Goal: Transaction & Acquisition: Book appointment/travel/reservation

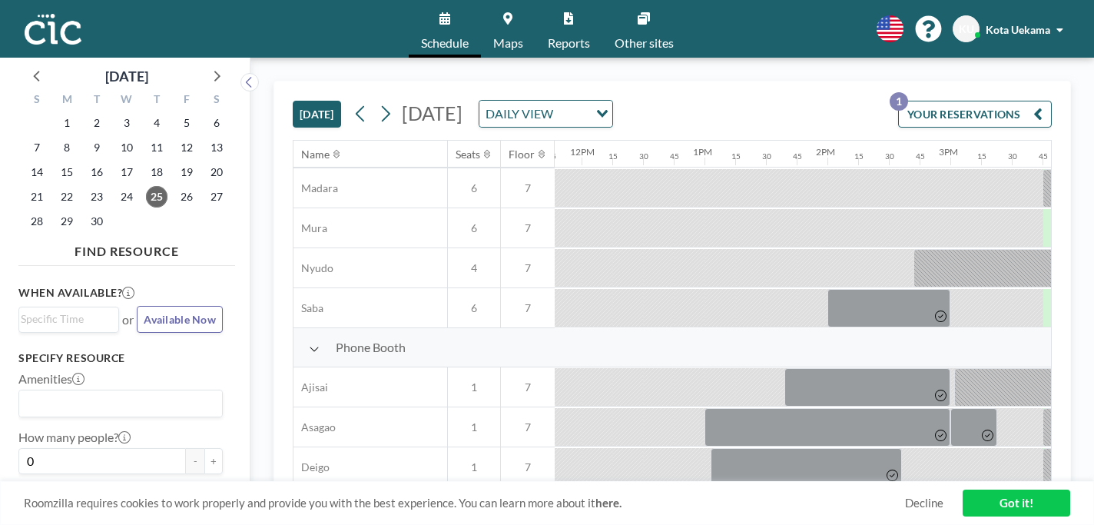
scroll to position [111, 1448]
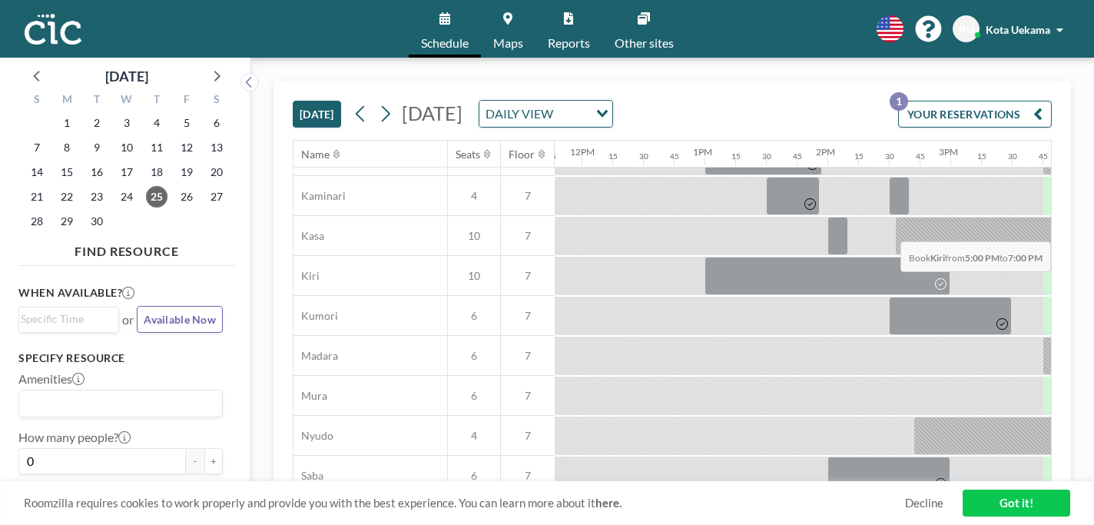
drag, startPoint x: 706, startPoint y: 208, endPoint x: 1048, endPoint y: 205, distance: 342.6
click at [1048, 256] on div at bounding box center [581, 276] width 2949 height 40
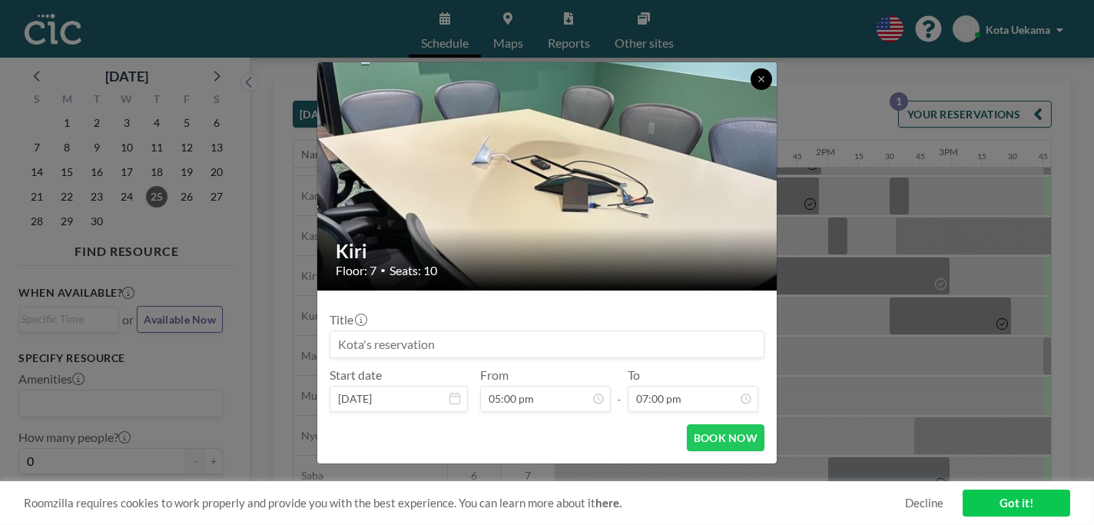
click at [750, 90] on button at bounding box center [761, 79] width 22 height 22
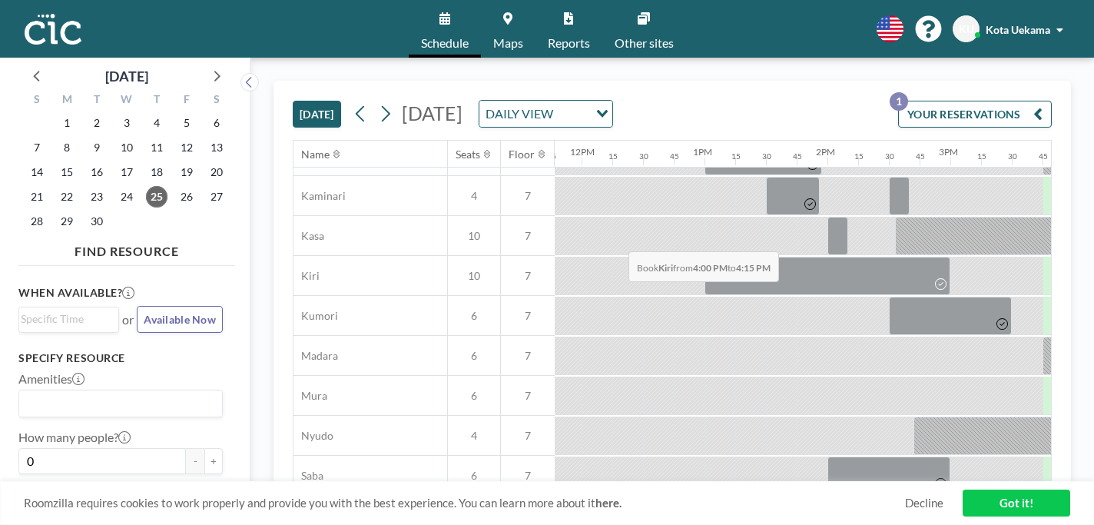
drag, startPoint x: 637, startPoint y: 215, endPoint x: 683, endPoint y: 215, distance: 46.1
click at [683, 256] on div at bounding box center [581, 276] width 2949 height 40
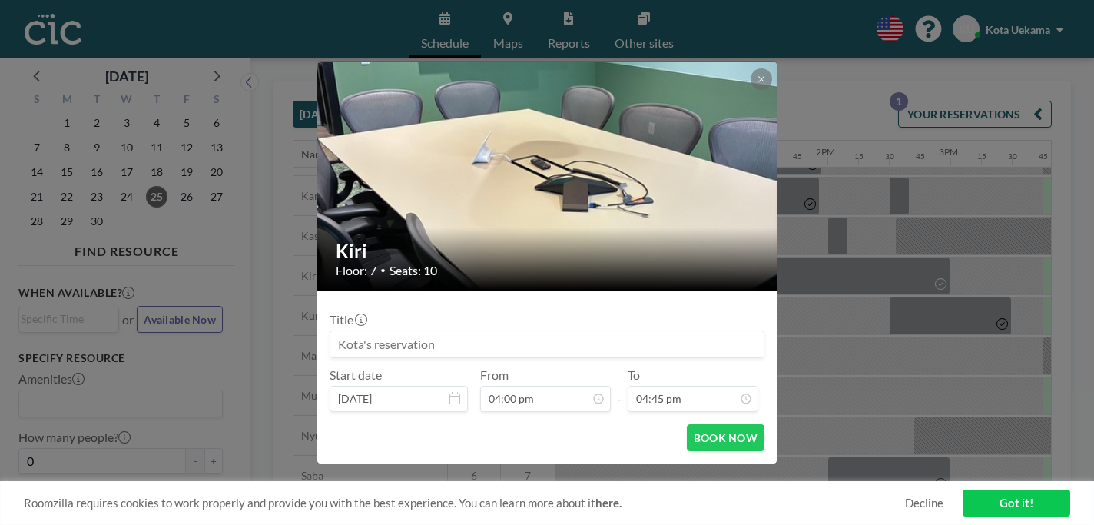
click at [750, 90] on button at bounding box center [761, 79] width 22 height 22
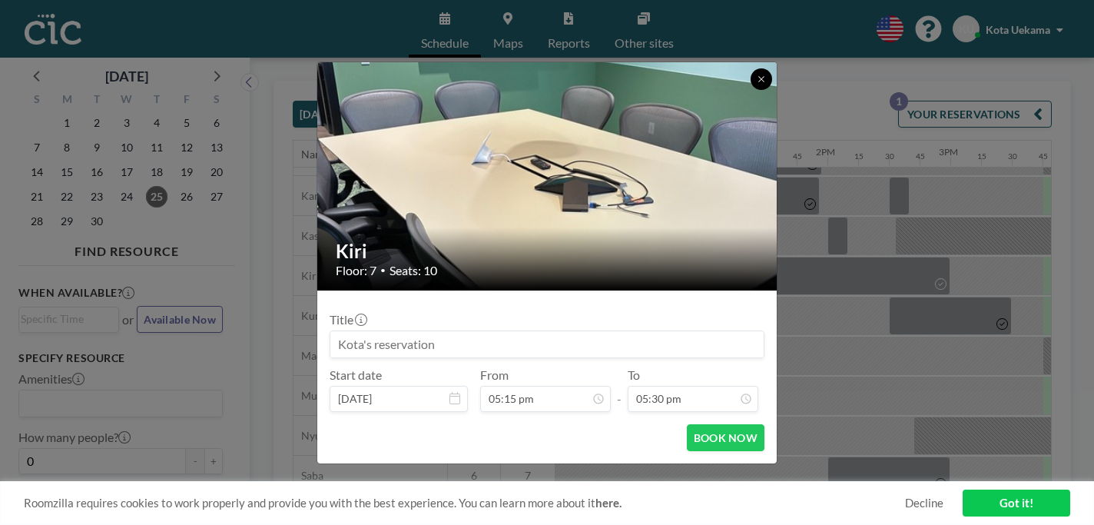
click at [750, 90] on button at bounding box center [761, 79] width 22 height 22
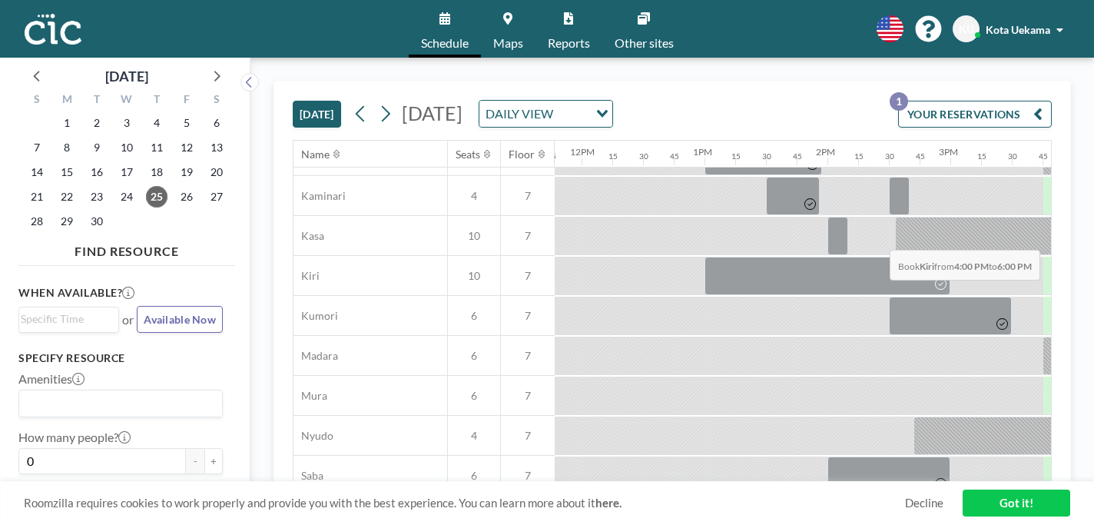
drag, startPoint x: 601, startPoint y: 207, endPoint x: 886, endPoint y: 214, distance: 284.3
click at [886, 256] on div at bounding box center [581, 276] width 2949 height 40
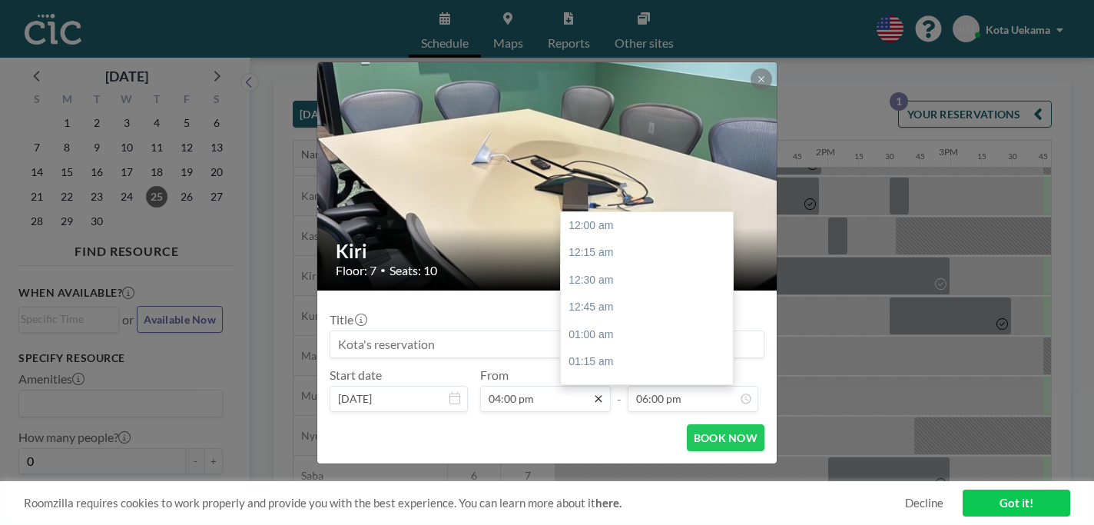
scroll to position [1765, 0]
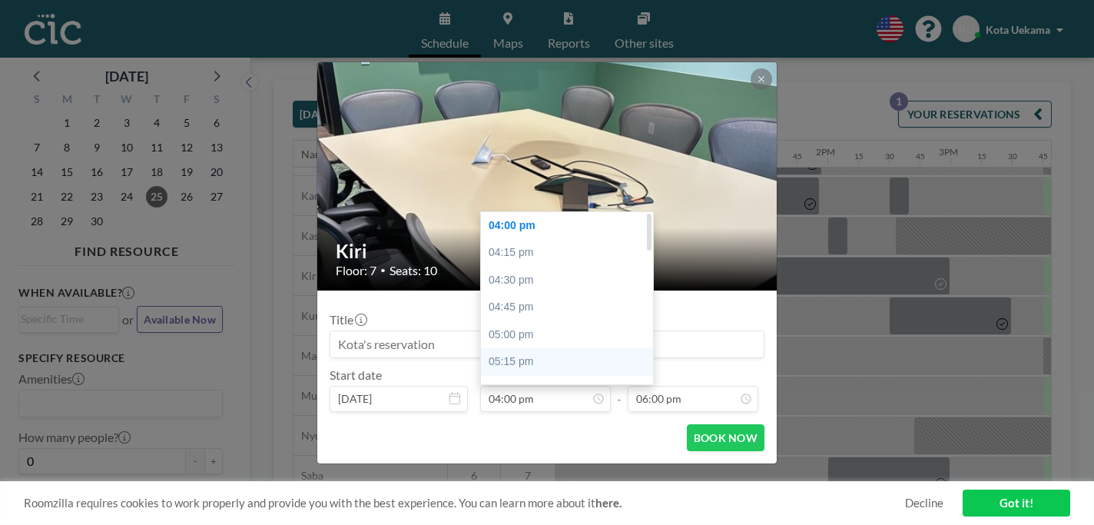
click at [562, 348] on div "05:15 pm" at bounding box center [567, 362] width 172 height 28
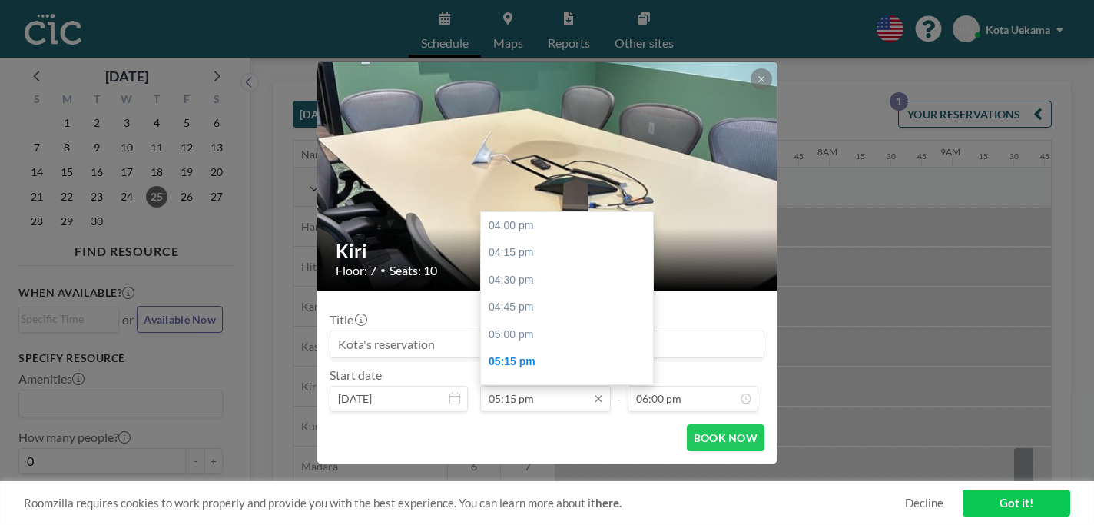
scroll to position [123, 0]
click at [555, 386] on input "05:15 pm" at bounding box center [545, 399] width 131 height 26
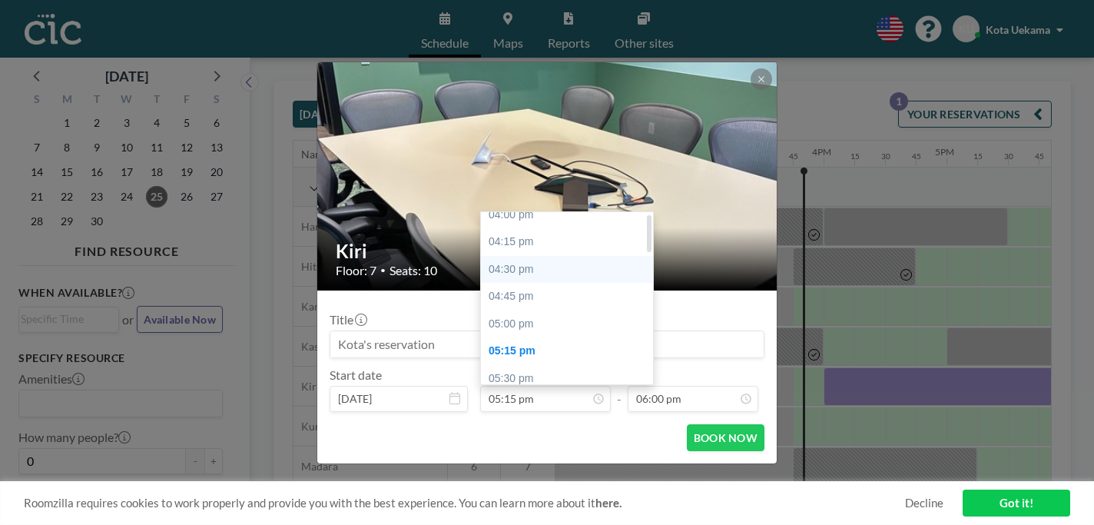
scroll to position [12, 0]
click at [526, 200] on div "04:00 pm" at bounding box center [567, 214] width 172 height 28
type input "04:00 pm"
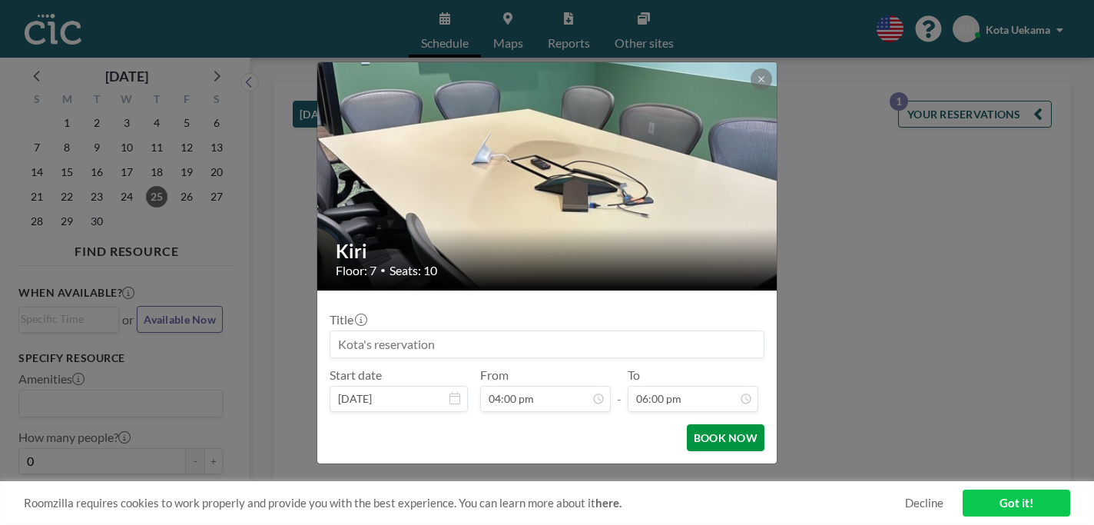
click at [687, 424] on button "BOOK NOW" at bounding box center [726, 437] width 78 height 27
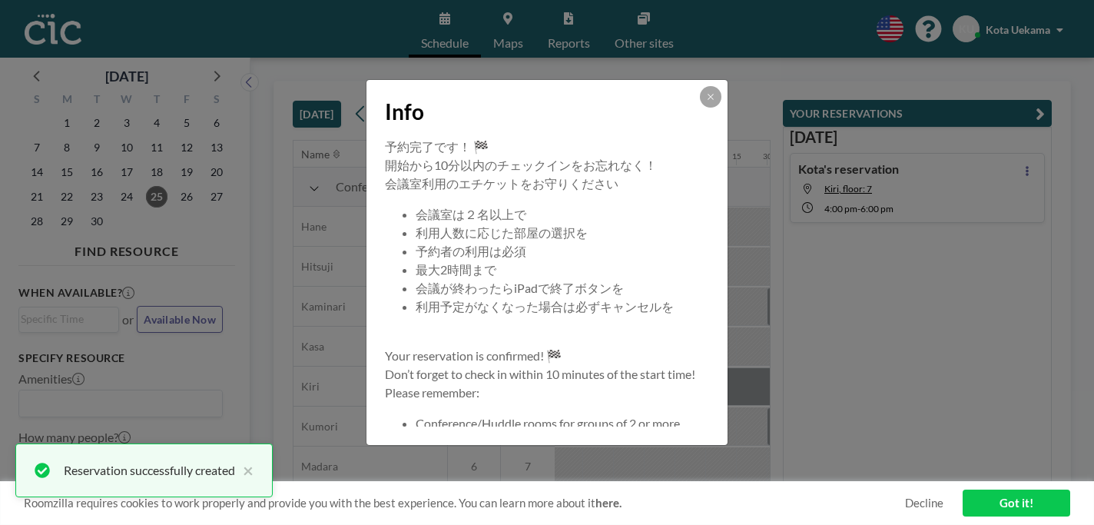
scroll to position [0, 1572]
click at [700, 108] on button at bounding box center [711, 97] width 22 height 22
